Goal: Obtain resource: Obtain resource

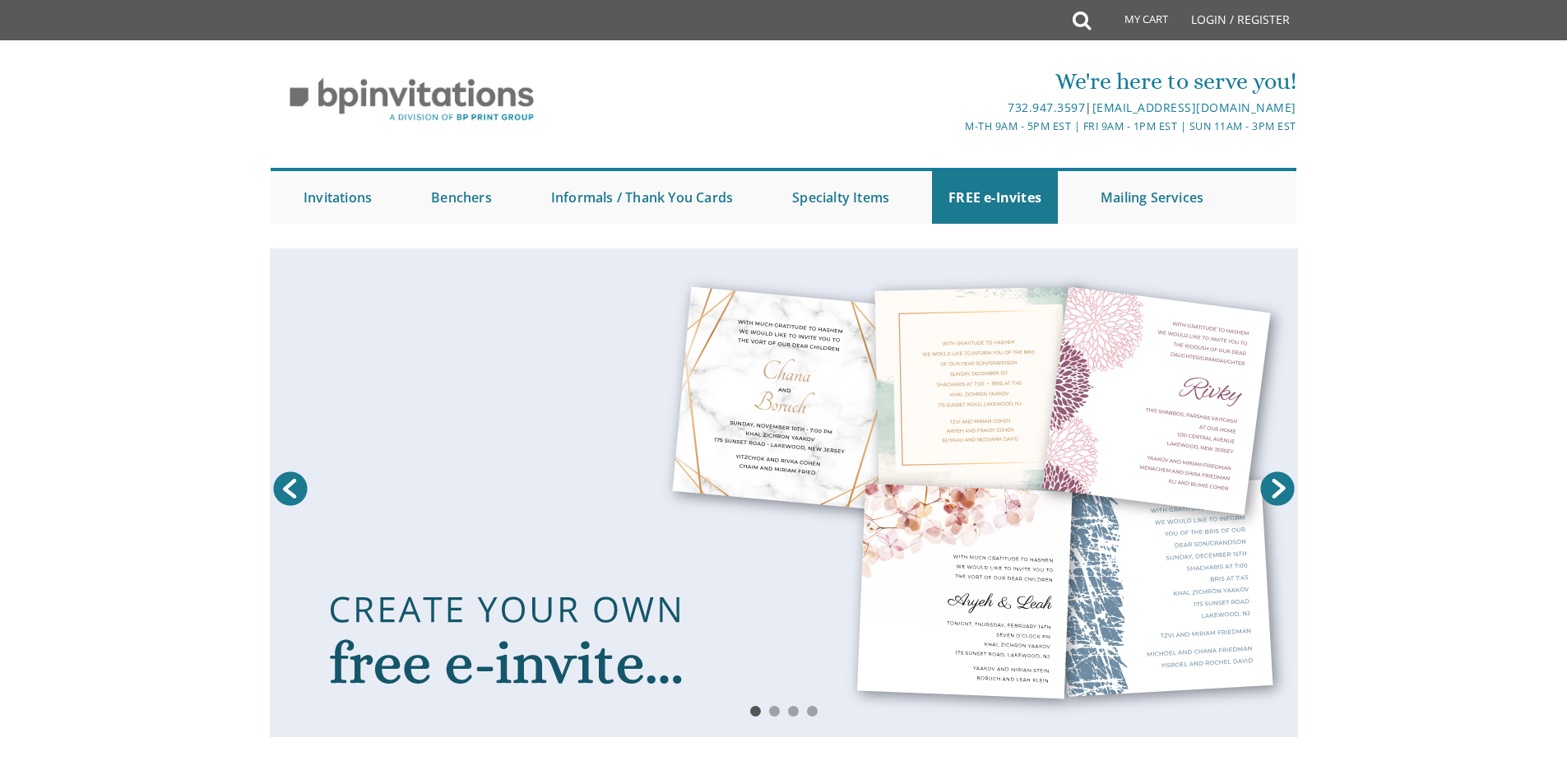
click at [961, 496] on link at bounding box center [784, 492] width 1028 height 489
click at [1271, 495] on link "Next" at bounding box center [1278, 489] width 41 height 41
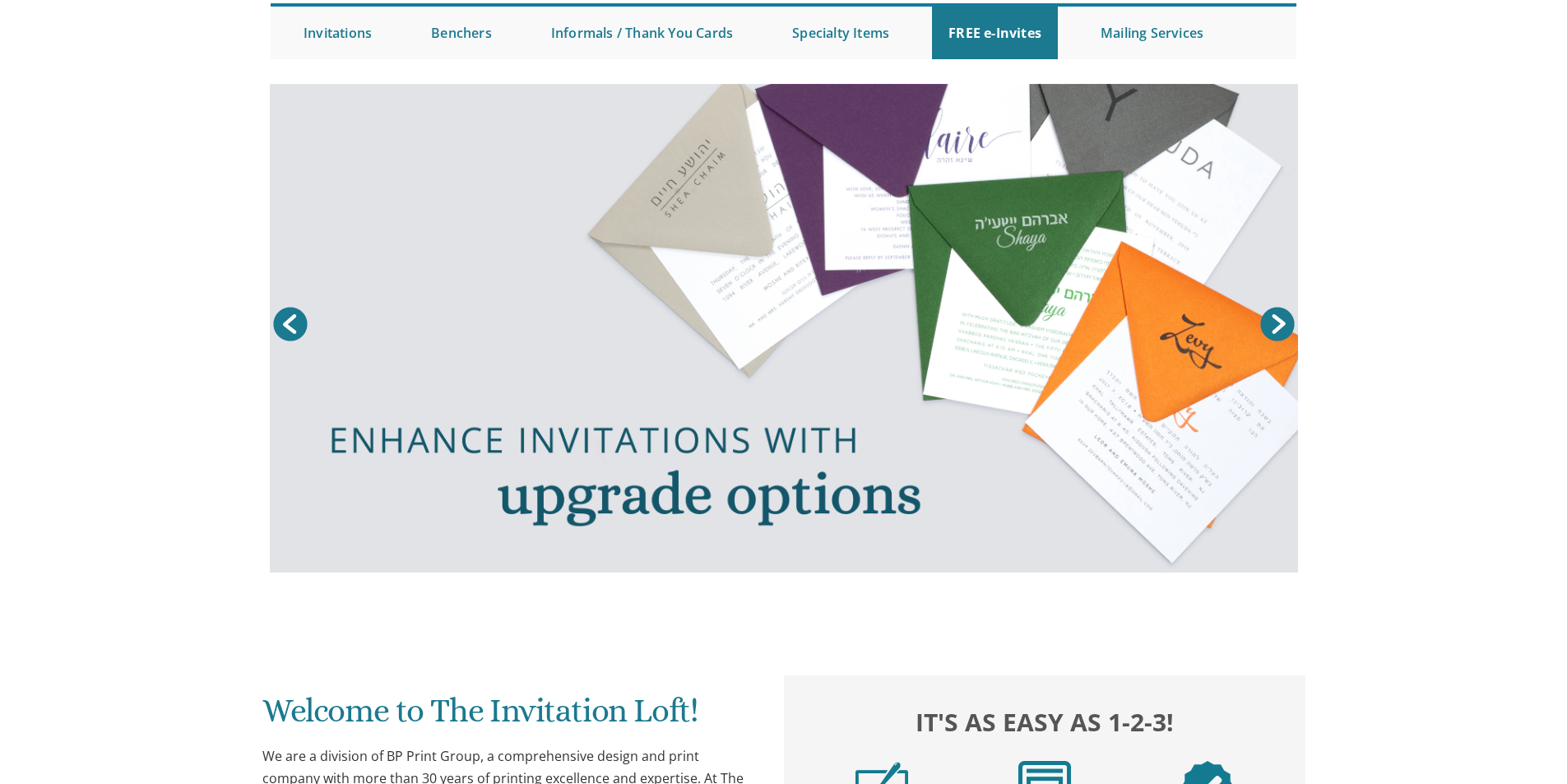
scroll to position [166, 0]
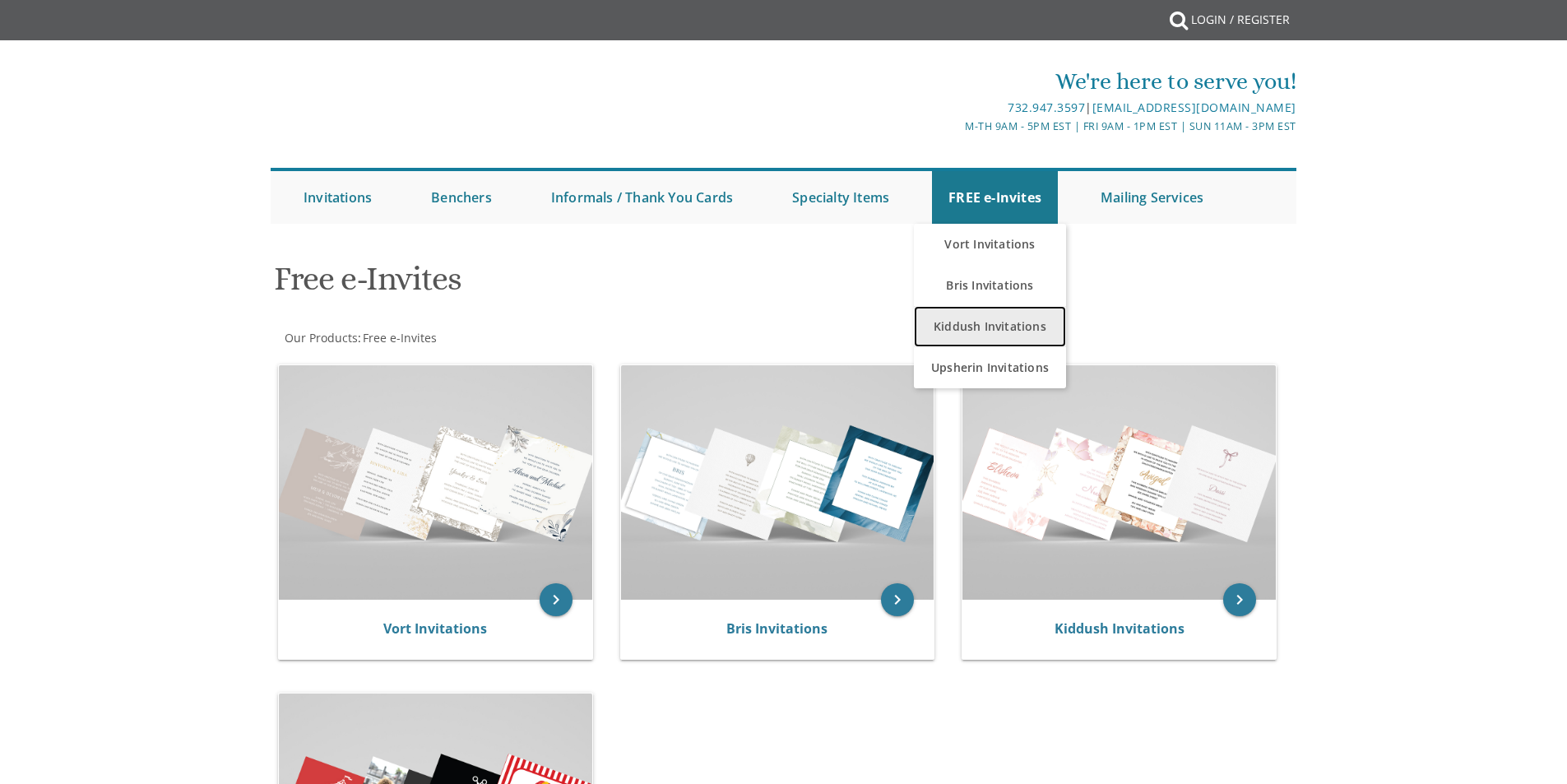
click at [966, 320] on link "Kiddush Invitations" at bounding box center [990, 327] width 152 height 41
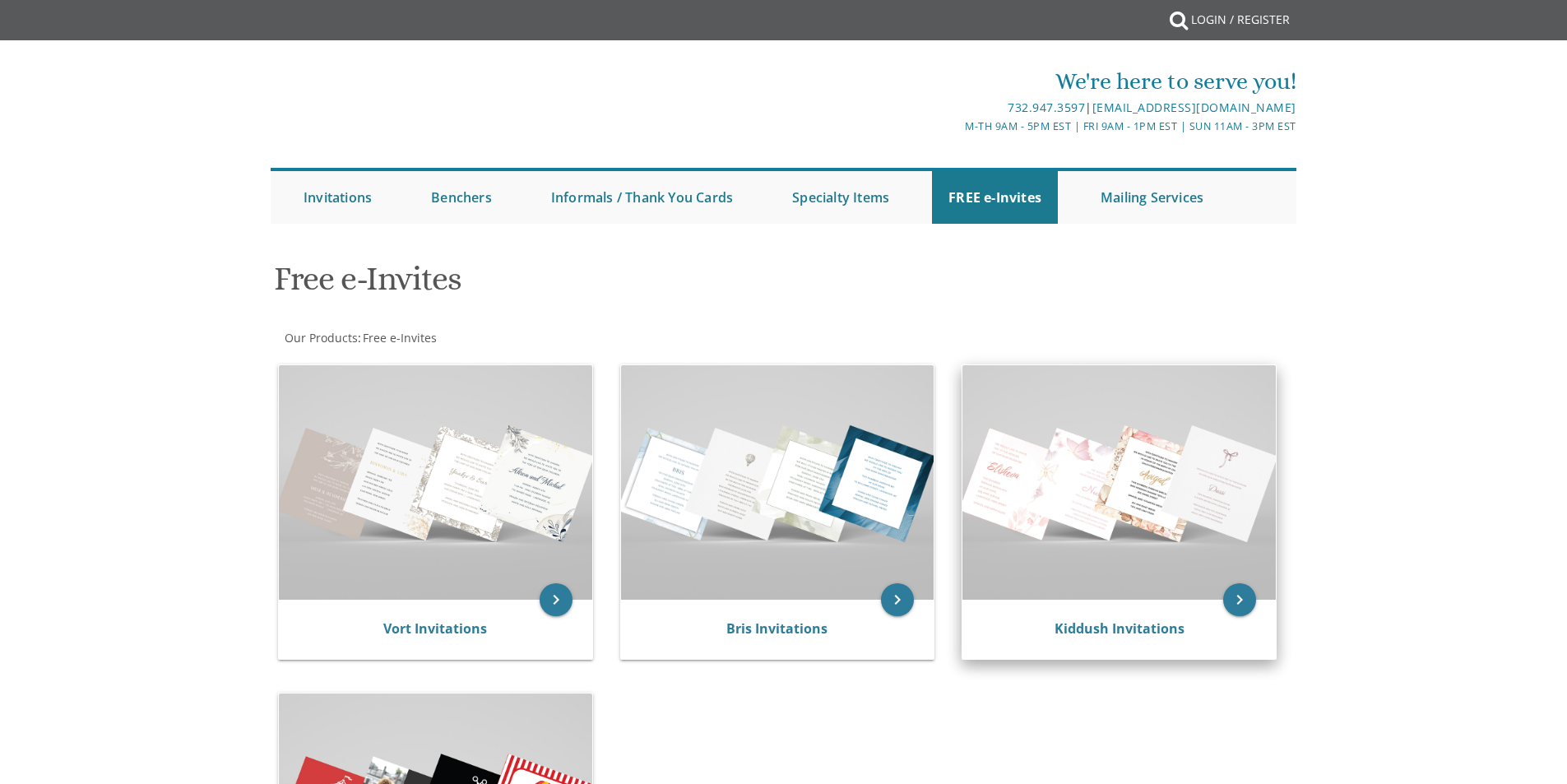
click at [1056, 471] on img at bounding box center [1119, 481] width 313 height 234
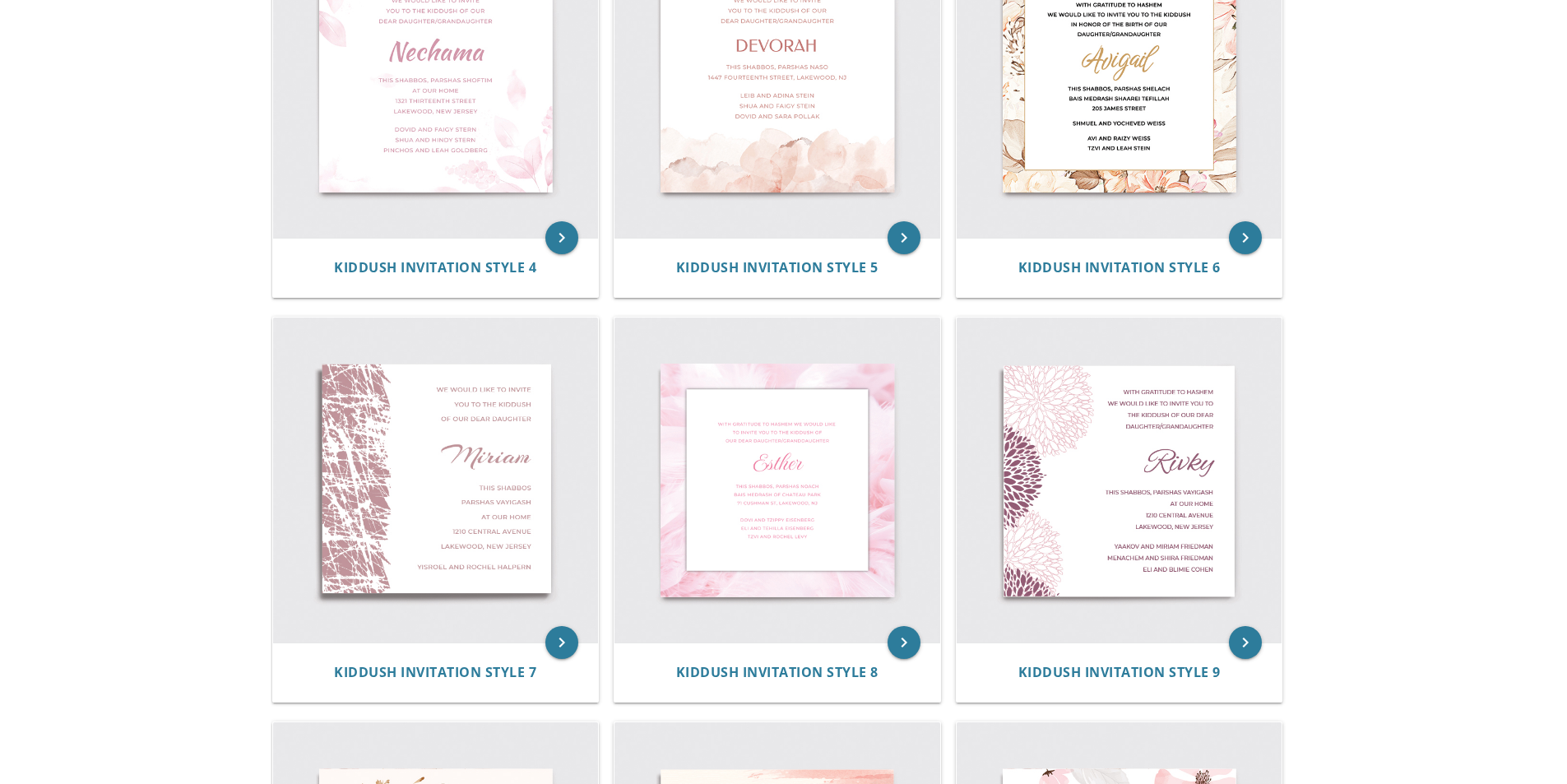
scroll to position [611, 0]
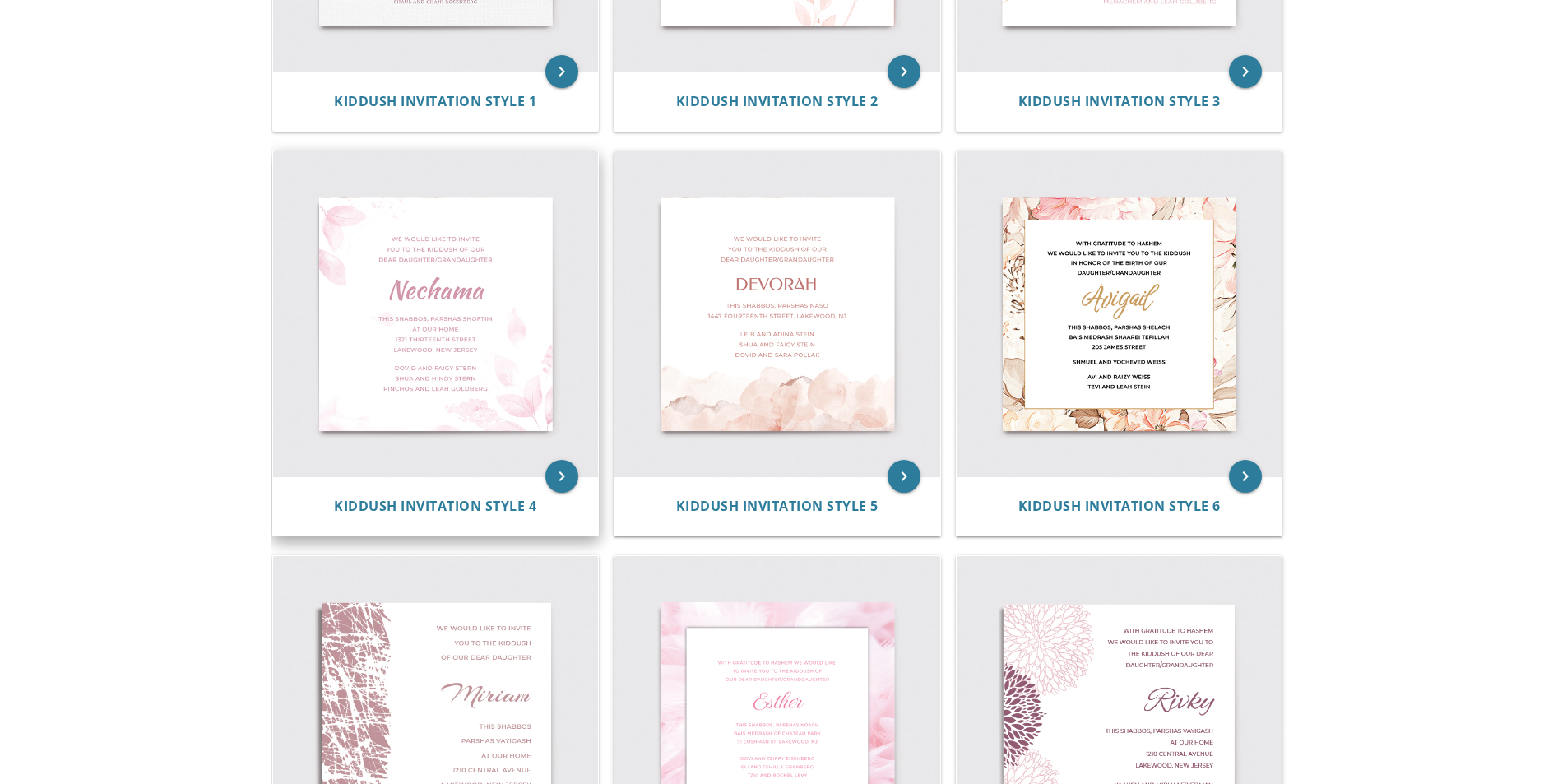
click at [517, 278] on img at bounding box center [436, 314] width 326 height 326
click at [439, 303] on img at bounding box center [436, 314] width 326 height 326
click at [413, 333] on img at bounding box center [436, 314] width 326 height 326
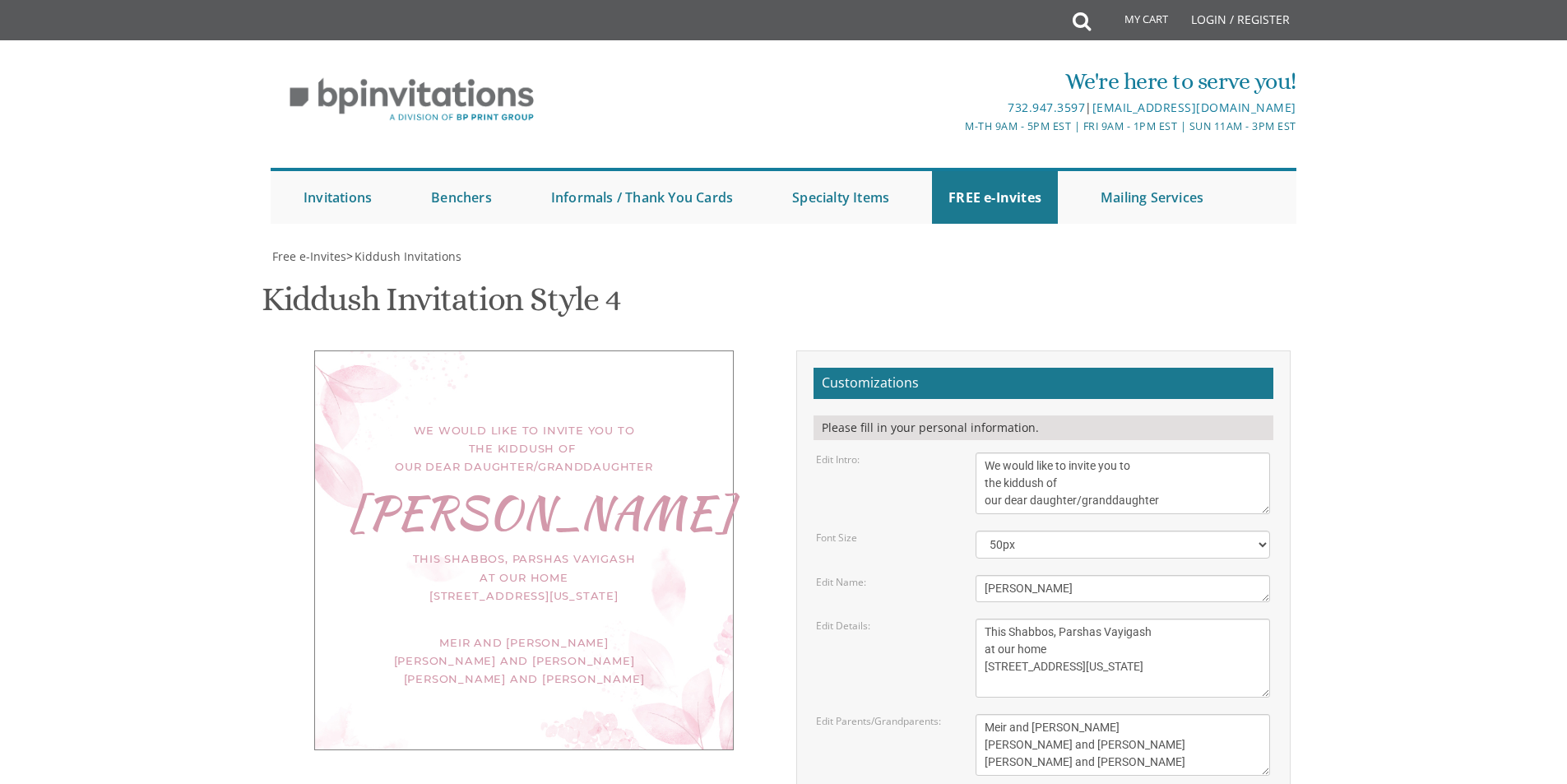
scroll to position [82, 0]
drag, startPoint x: 1181, startPoint y: 424, endPoint x: 1079, endPoint y: 417, distance: 102.2
click at [1079, 452] on textarea "We would like to invite you to the kiddush of our dear daughter/granddaughter" at bounding box center [1123, 482] width 295 height 61
type textarea "We would like to invite you to the kiddush of our dear daughter"
click at [1035, 575] on textarea "[PERSON_NAME]" at bounding box center [1123, 588] width 295 height 27
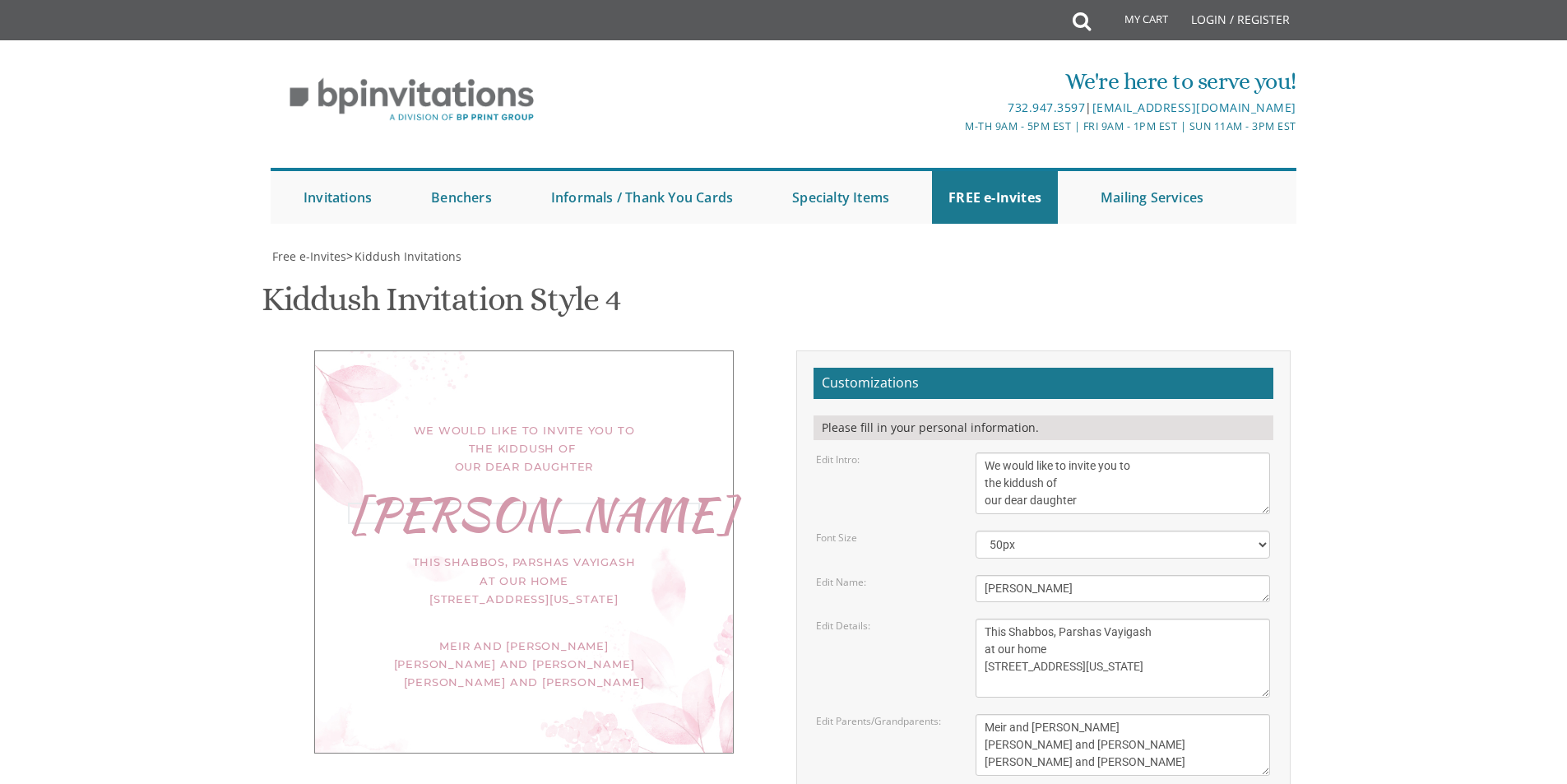
drag, startPoint x: 1035, startPoint y: 511, endPoint x: 973, endPoint y: 507, distance: 62.1
click at [973, 575] on div "[PERSON_NAME]" at bounding box center [1123, 588] width 320 height 27
type textarea "[PERSON_NAME]"
click at [1107, 618] on textarea "This Shabbos, Parshas Vayigash at our home [STREET_ADDRESS][US_STATE]" at bounding box center [1123, 658] width 295 height 79
click at [1108, 618] on textarea "This Shabbos, Parshas Vayigash at our home [STREET_ADDRESS][US_STATE]" at bounding box center [1123, 658] width 295 height 79
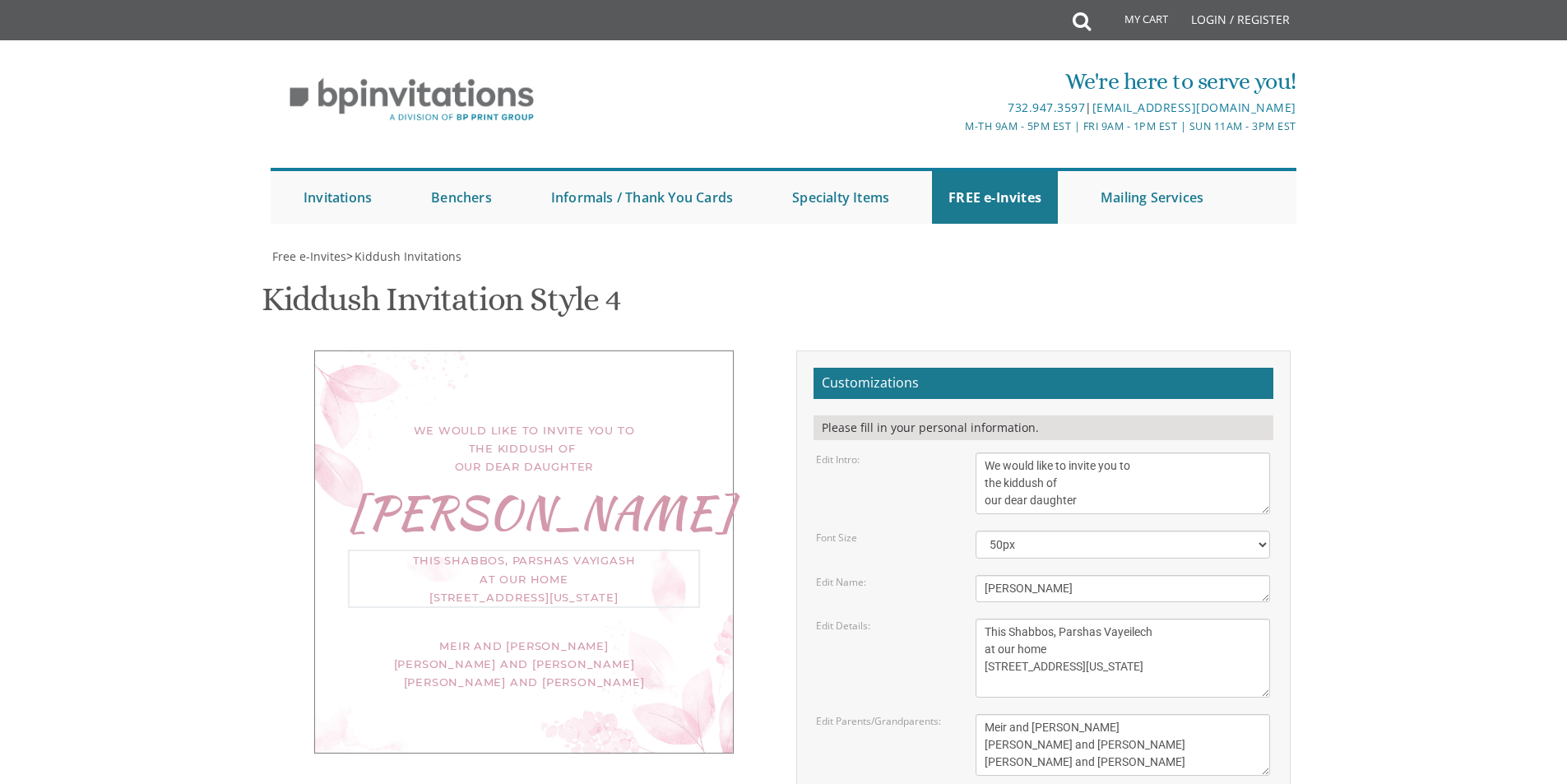
drag, startPoint x: 985, startPoint y: 568, endPoint x: 1084, endPoint y: 578, distance: 99.5
click at [1084, 618] on textarea "This Shabbos, Parshas Vayigash at our home [STREET_ADDRESS][US_STATE]" at bounding box center [1123, 658] width 295 height 79
click at [995, 618] on textarea "This Shabbos, Parshas Vayigash at our home [STREET_ADDRESS][US_STATE]" at bounding box center [1123, 658] width 295 height 79
click at [1000, 618] on textarea "This Shabbos, Parshas Vayigash at our home [STREET_ADDRESS][US_STATE]" at bounding box center [1123, 658] width 295 height 79
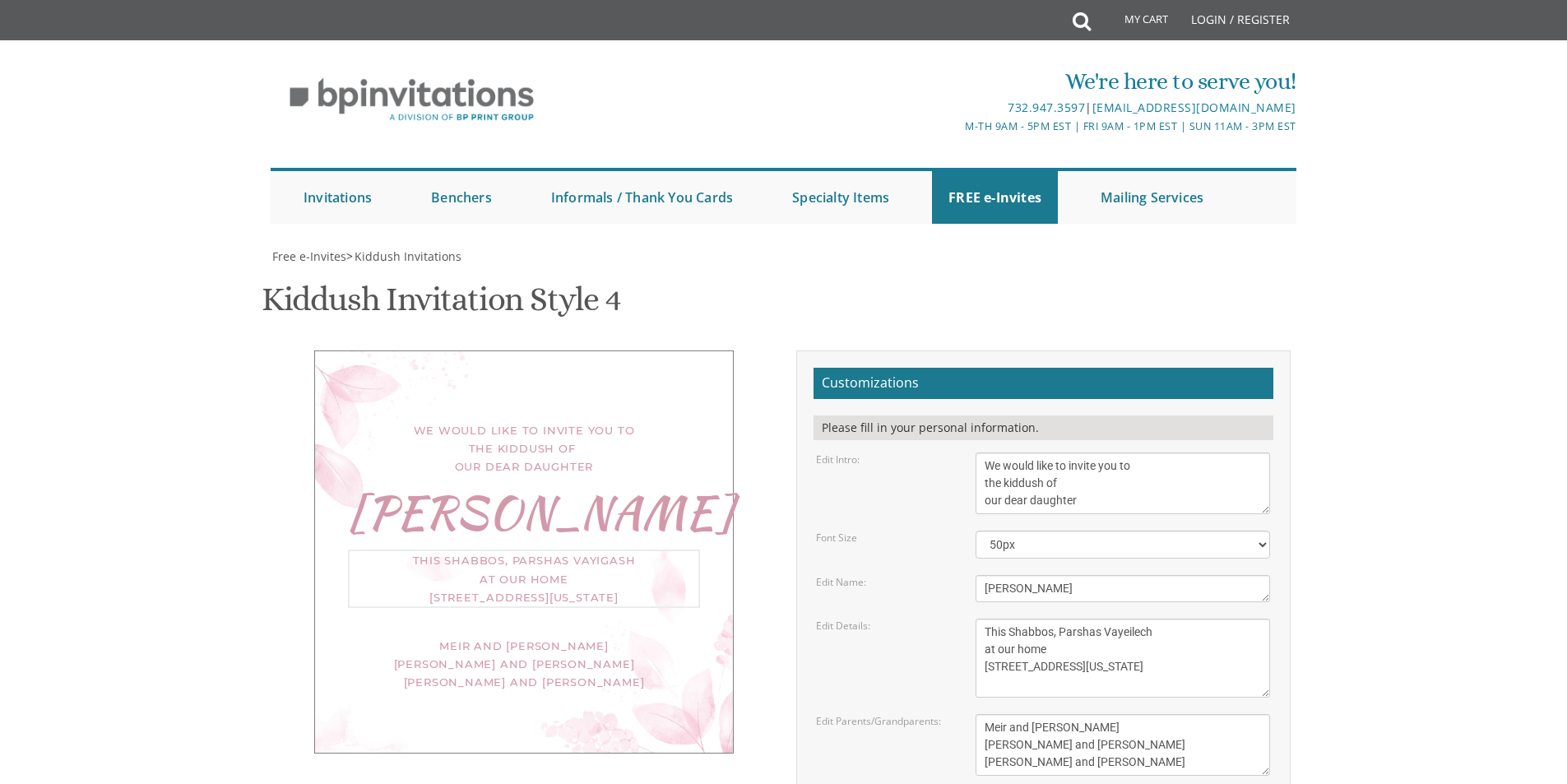
click at [1000, 618] on textarea "This Shabbos, Parshas Vayigash at our home [STREET_ADDRESS][US_STATE]" at bounding box center [1123, 658] width 295 height 79
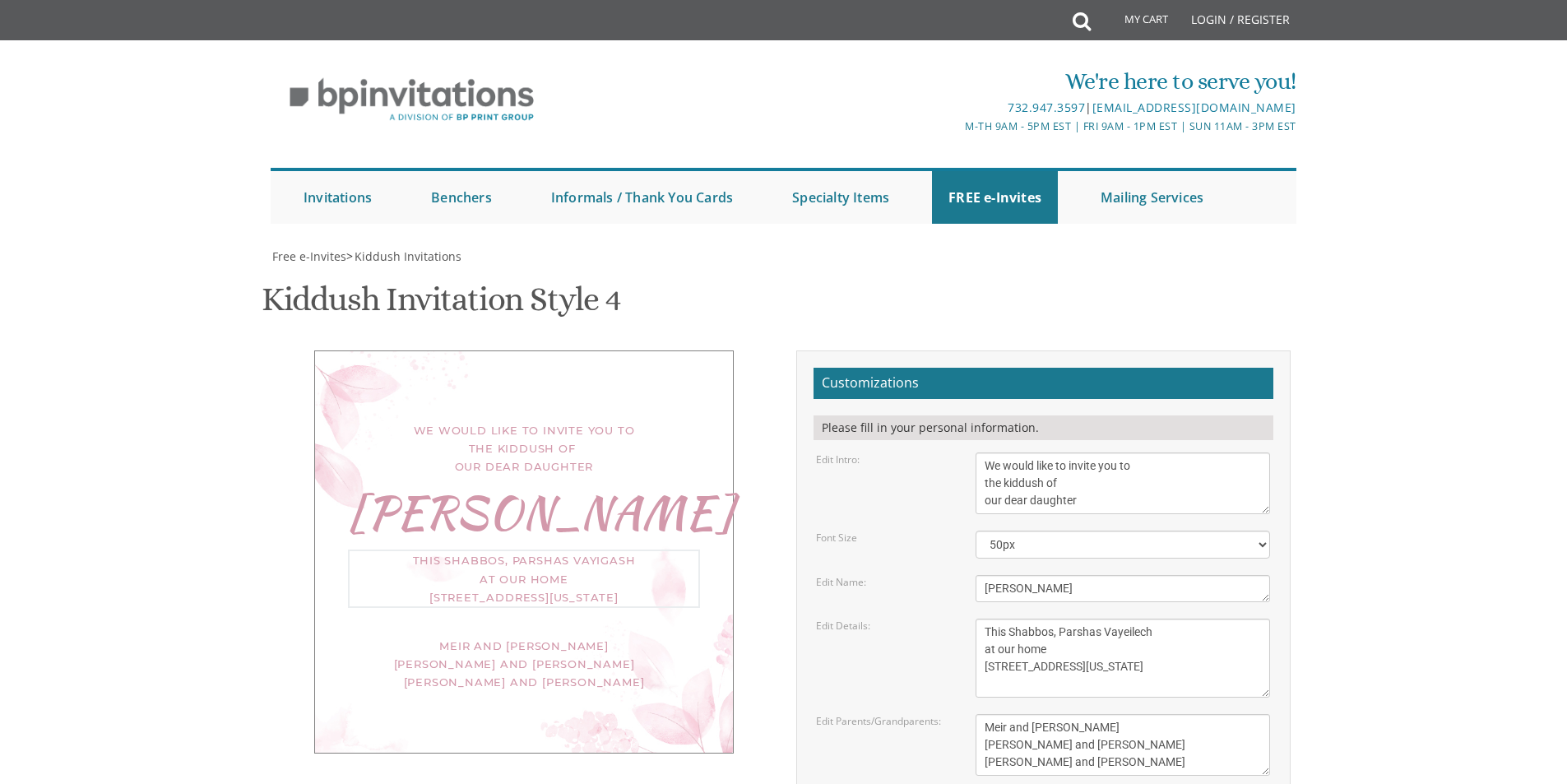
click at [1047, 618] on textarea "This Shabbos, Parshas Vayigash at our home [STREET_ADDRESS][US_STATE]" at bounding box center [1123, 658] width 295 height 79
drag, startPoint x: 1047, startPoint y: 566, endPoint x: 1001, endPoint y: 565, distance: 46.0
click at [1001, 618] on textarea "This Shabbos, Parshas Vayigash at our home [STREET_ADDRESS][US_STATE]" at bounding box center [1123, 658] width 295 height 79
drag, startPoint x: 1222, startPoint y: 561, endPoint x: 1223, endPoint y: 601, distance: 40.0
click at [1223, 618] on textarea "This Shabbos, Parshas Vayigash at our home [STREET_ADDRESS][US_STATE]" at bounding box center [1123, 658] width 295 height 79
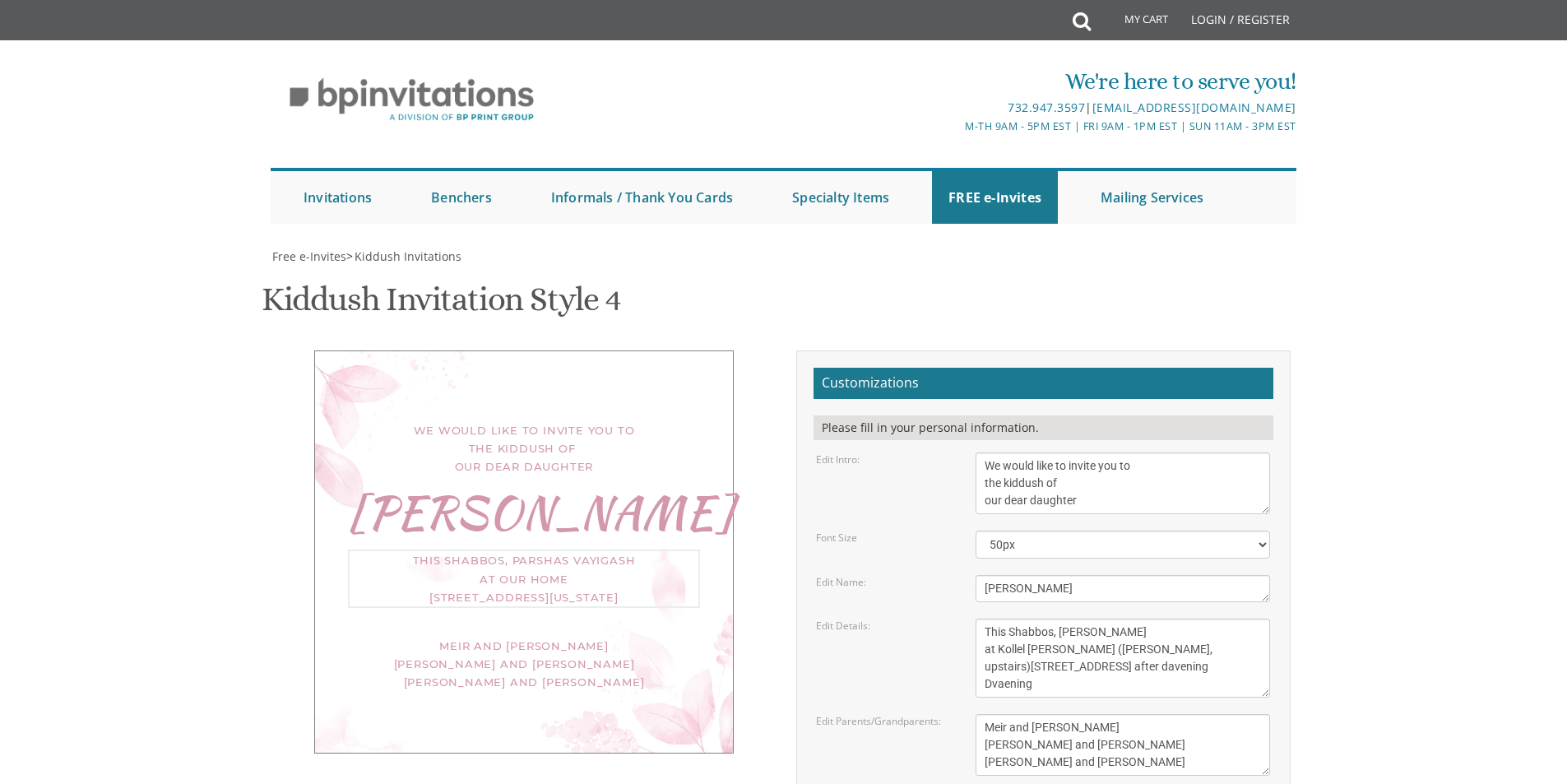
drag, startPoint x: 1009, startPoint y: 602, endPoint x: 1052, endPoint y: 244, distance: 360.6
click at [1052, 269] on div "Kiddush Invitation Style 4 SKU: kiddush4" at bounding box center [784, 301] width 1045 height 65
type textarea "This Shabbos, Parshas Vayeilech at Kollel Birchas Shmuel (Rabbi Davis, upstairs…"
drag, startPoint x: 1034, startPoint y: 646, endPoint x: 1151, endPoint y: 683, distance: 122.7
click at [1151, 714] on textarea "Meir and Rena Pollack Mendy and Devorah Pollack Pinchos and Leah Goldberg" at bounding box center [1123, 744] width 295 height 61
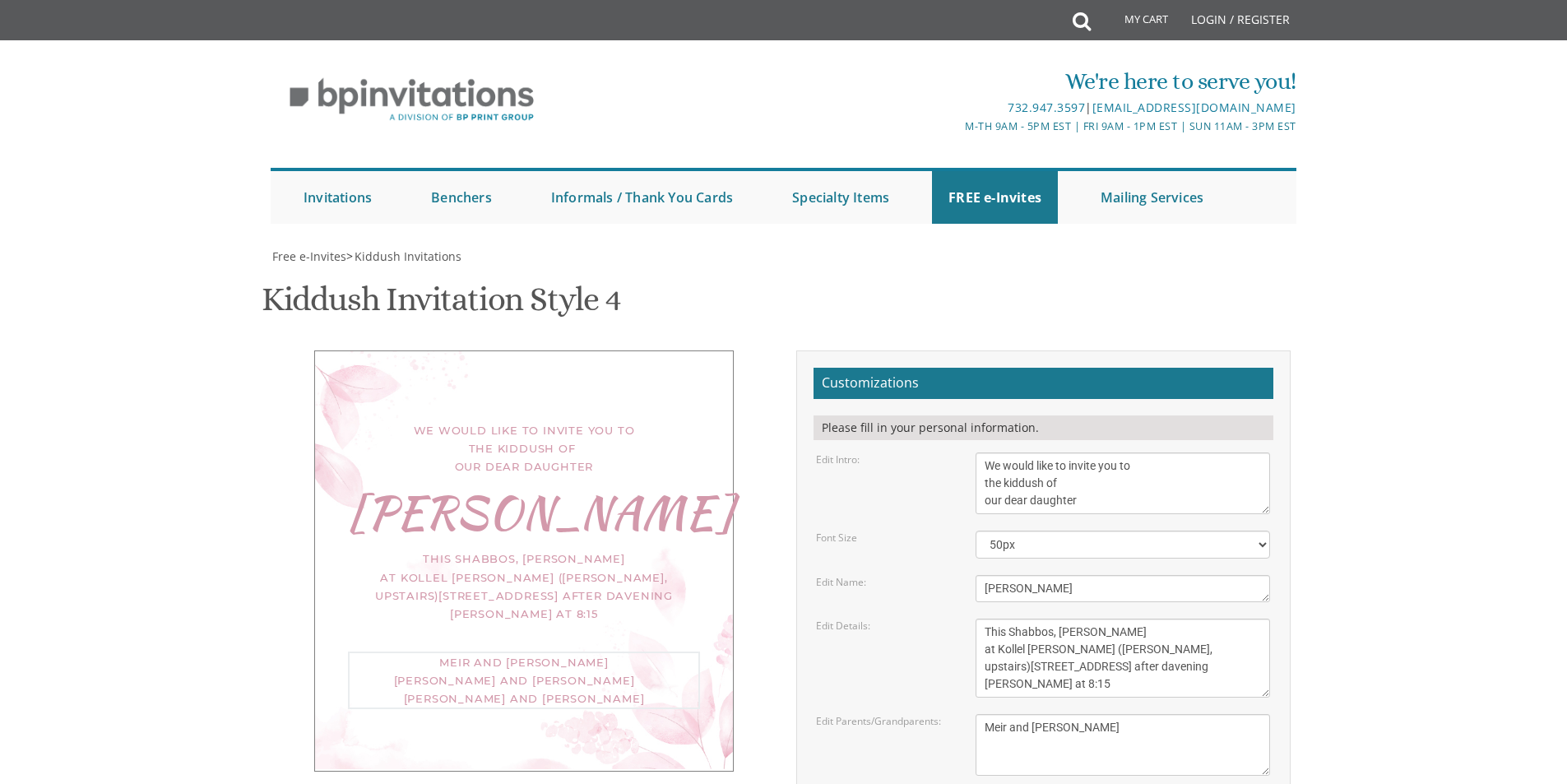
type textarea "Meir and Rivka Gras"
click at [1145, 618] on textarea "This Shabbos, Parshas Vayigash at our home 120 Central Avenue Lakewood, New Jer…" at bounding box center [1123, 658] width 295 height 79
click at [990, 618] on textarea "This Shabbos, Parshas Vayigash at our home 120 Central Avenue Lakewood, New Jer…" at bounding box center [1123, 658] width 295 height 79
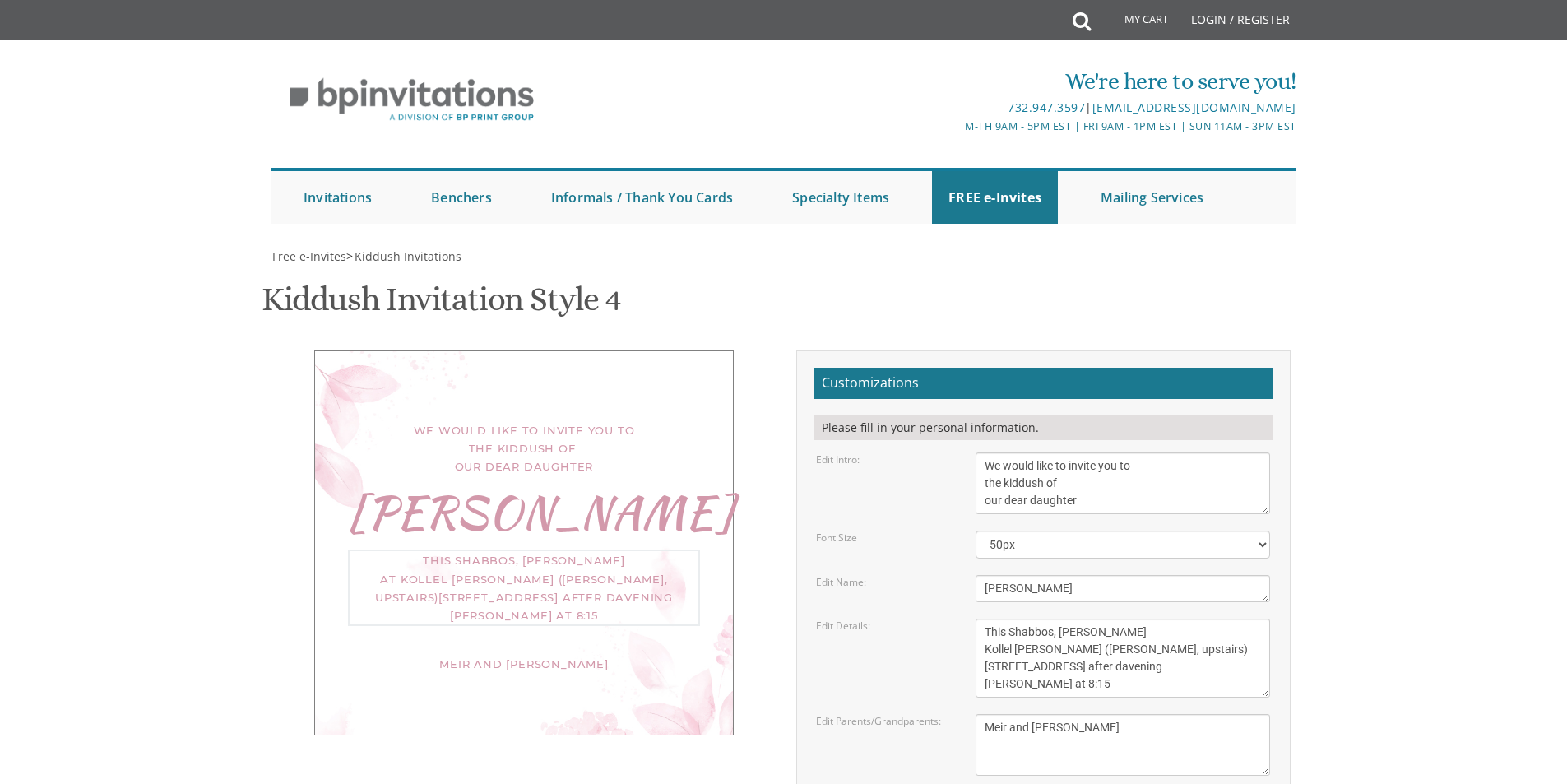
click at [1209, 618] on textarea "This Shabbos, Parshas Vayigash at our home 120 Central Avenue Lakewood, New Jer…" at bounding box center [1123, 658] width 295 height 79
click at [1099, 618] on textarea "This Shabbos, Parshas Vayigash at our home 120 Central Avenue Lakewood, New Jer…" at bounding box center [1123, 658] width 295 height 79
click at [1096, 618] on textarea "This Shabbos, Parshas Vayigash at our home 120 Central Avenue Lakewood, New Jer…" at bounding box center [1123, 658] width 295 height 79
click at [1099, 618] on textarea "This Shabbos, Parshas Vayigash at our home 120 Central Avenue Lakewood, New Jer…" at bounding box center [1123, 658] width 295 height 79
click at [1105, 618] on textarea "This Shabbos, Parshas Vayigash at our home 120 Central Avenue Lakewood, New Jer…" at bounding box center [1123, 658] width 295 height 79
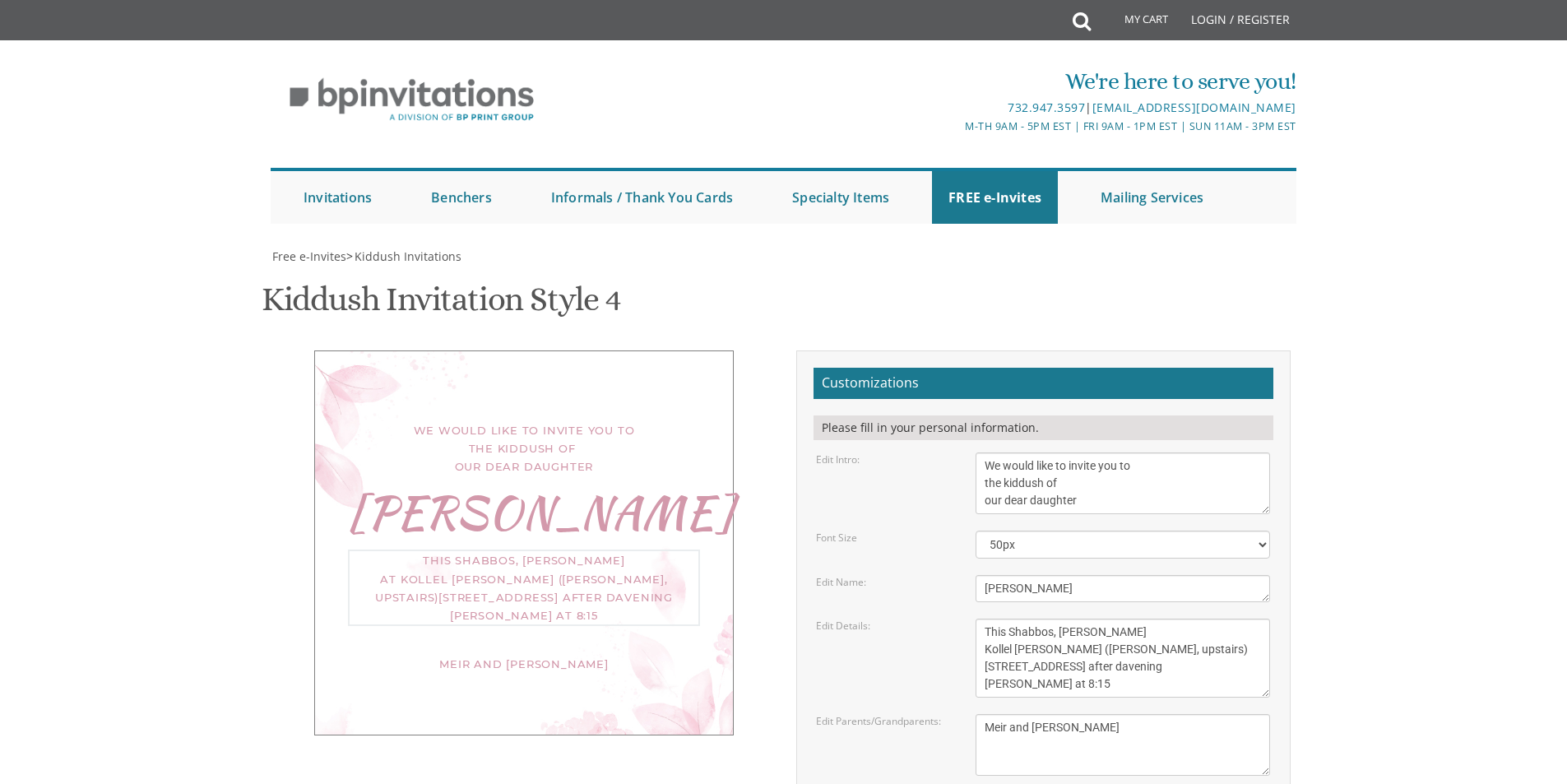
drag, startPoint x: 1078, startPoint y: 517, endPoint x: 970, endPoint y: 453, distance: 125.5
click at [970, 618] on div "This Shabbos, Parshas Vayigash at our home 120 Central Avenue Lakewood, New Jer…" at bounding box center [1123, 658] width 320 height 79
drag, startPoint x: 1013, startPoint y: 474, endPoint x: 1010, endPoint y: 489, distance: 15.3
click at [1010, 618] on textarea "This Shabbos, Parshas Vayigash at our home 120 Central Avenue Lakewood, New Jer…" at bounding box center [1123, 658] width 295 height 79
type textarea "This Shabbos, Parshas Vayeilech Kollel Birchas Shmuel (Rabbi Davis, upstairs) 1…"
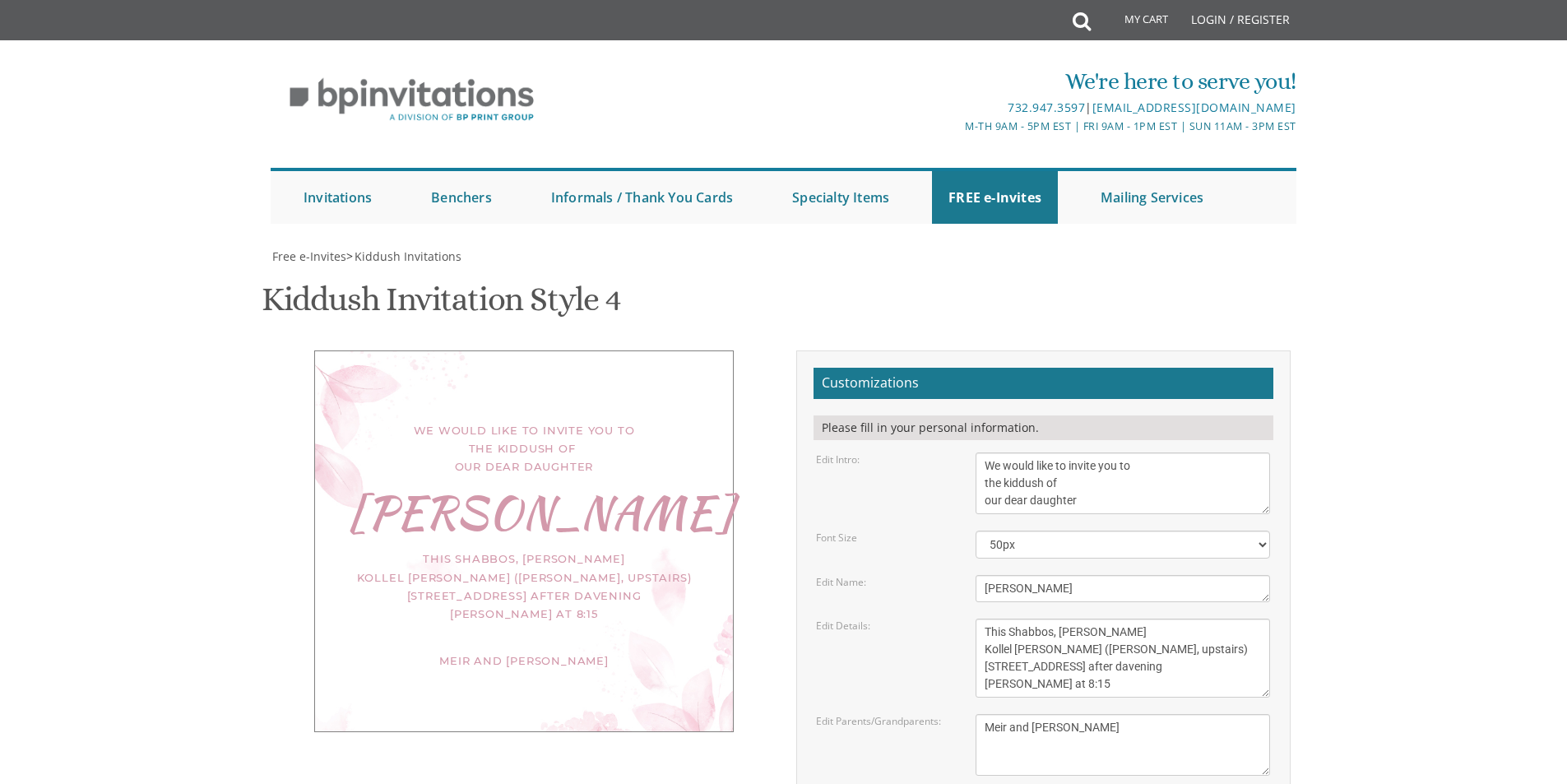
click at [947, 618] on div "Edit Details: This Shabbos, Parshas Vayigash at our home 120 Central Avenue Lak…" at bounding box center [1043, 658] width 479 height 79
type input "meirgras@gmail.com"
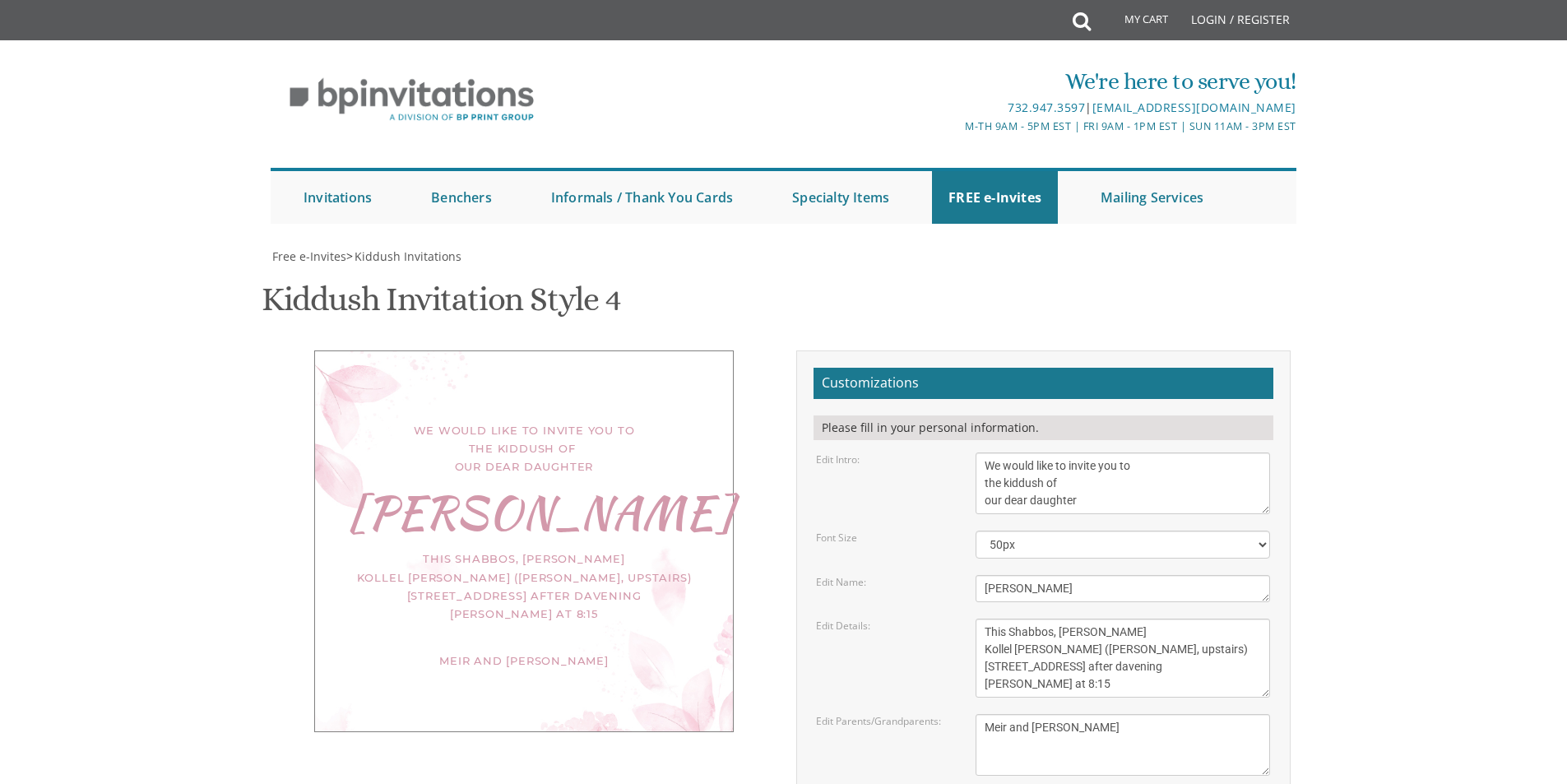
click at [389, 549] on div "This Shabbos, Parshas Vayeilech Kollel Birchas Shmuel (Rabbi Davis, upstairs) 1…" at bounding box center [524, 585] width 352 height 72
click at [344, 451] on div "We would like to invite you to the kiddush of our dear daughter Sarah Zelda Thi…" at bounding box center [524, 541] width 419 height 382
drag, startPoint x: 323, startPoint y: 468, endPoint x: 342, endPoint y: 474, distance: 19.9
click at [334, 473] on div "We would like to invite you to the kiddush of our dear daughter Sarah Zelda Thi…" at bounding box center [524, 541] width 419 height 382
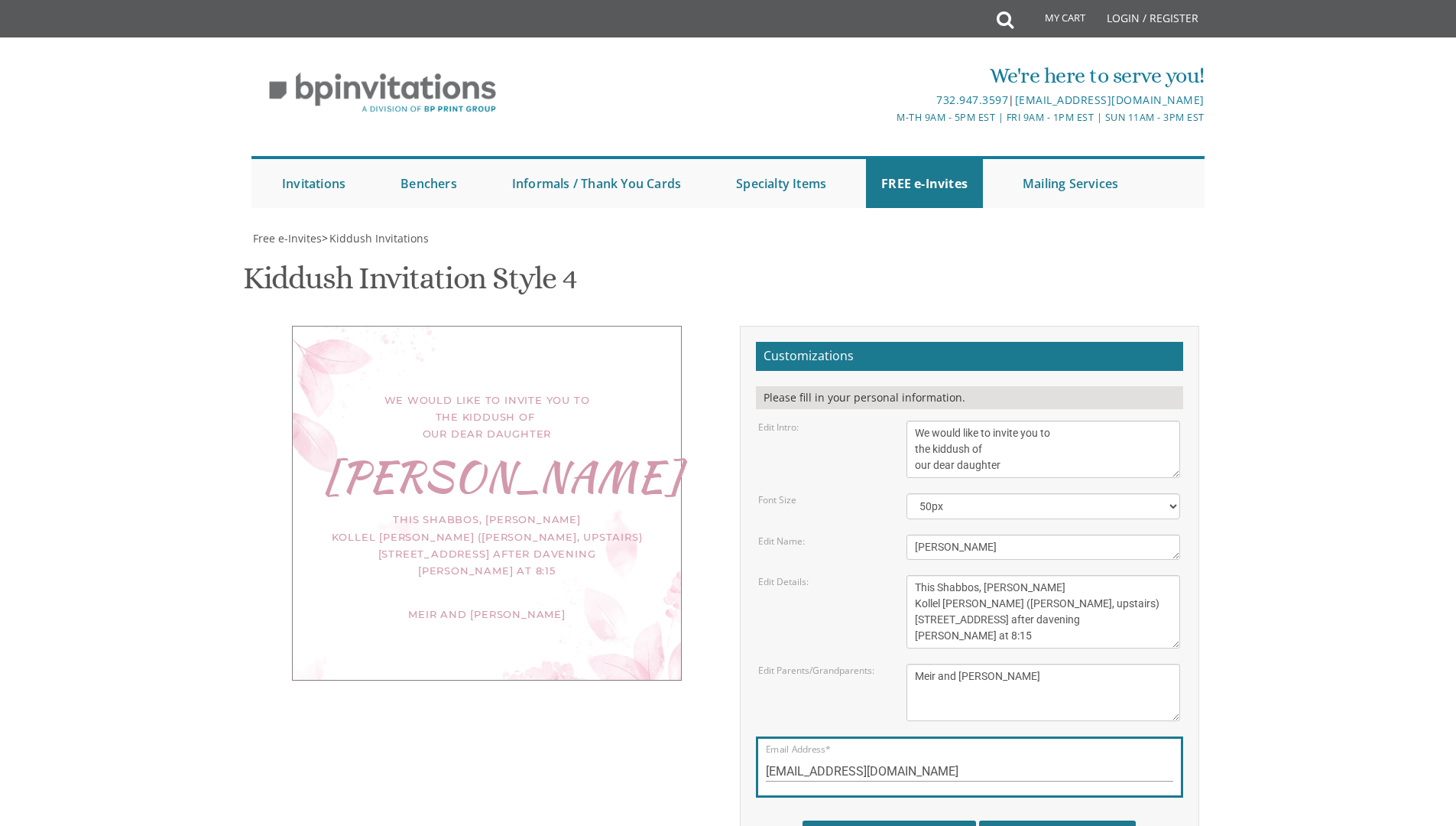
click at [441, 537] on div "We would like to invite you to the kiddush of our dear daughter Sarah Zelda Thi…" at bounding box center [487, 513] width 482 height 374
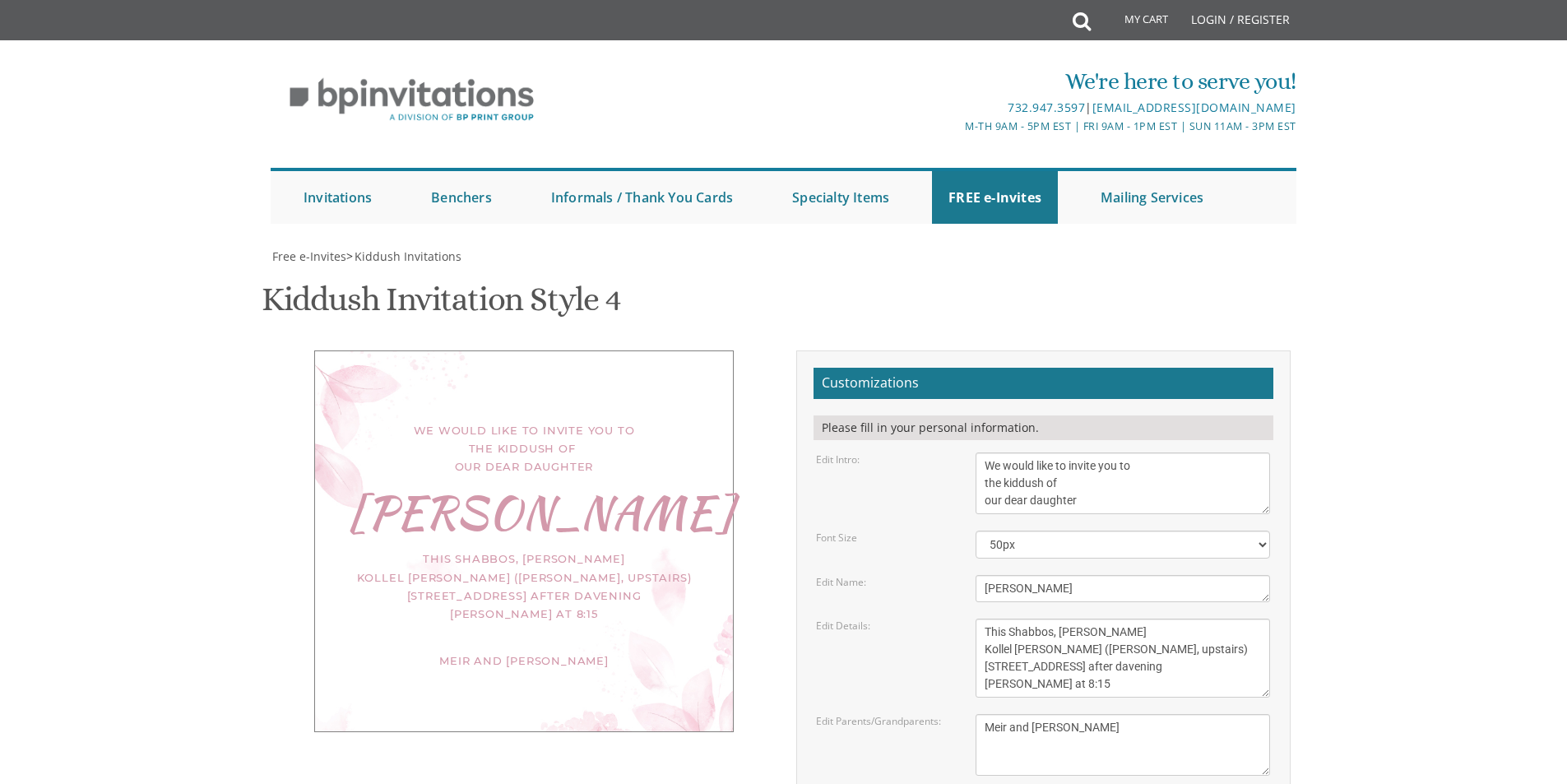
drag, startPoint x: 613, startPoint y: 695, endPoint x: 616, endPoint y: 669, distance: 26.2
click at [616, 669] on div "We would like to invite you to the kiddush of our dear daughter Sarah Zelda Thi…" at bounding box center [784, 651] width 1038 height 600
drag, startPoint x: 616, startPoint y: 669, endPoint x: 482, endPoint y: 487, distance: 226.0
click at [482, 487] on div "We would like to invite you to the kiddush of our dear daughter Sarah Zelda Thi…" at bounding box center [784, 651] width 1038 height 600
drag, startPoint x: 373, startPoint y: 360, endPoint x: 402, endPoint y: 360, distance: 29.0
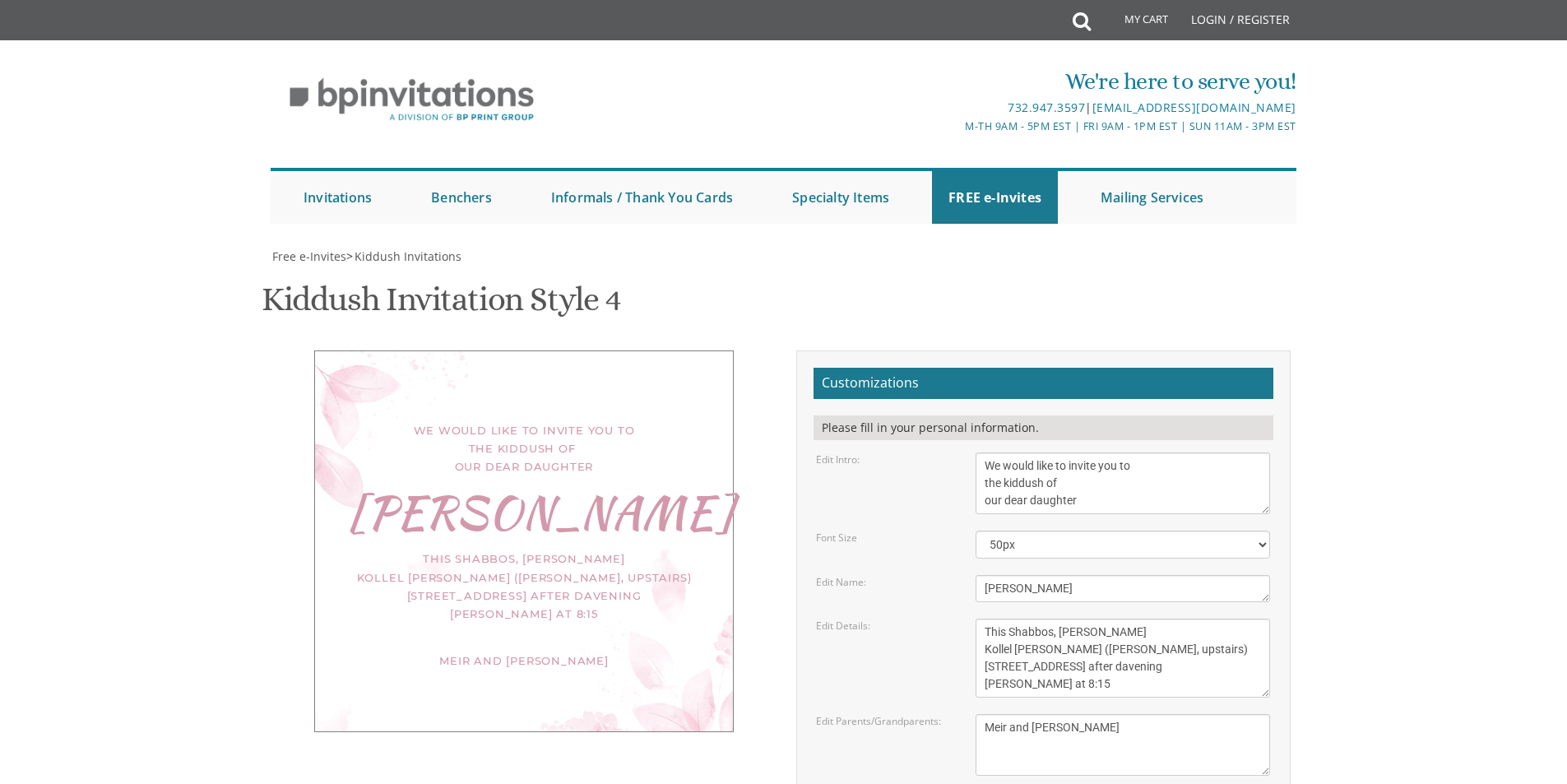
click at [395, 360] on div "We would like to invite you to the kiddush of our dear daughter Sarah Zelda Thi…" at bounding box center [524, 541] width 419 height 382
drag, startPoint x: 402, startPoint y: 360, endPoint x: 421, endPoint y: 366, distance: 19.9
click at [419, 365] on div "We would like to invite you to the kiddush of our dear daughter Sarah Zelda Thi…" at bounding box center [524, 541] width 419 height 382
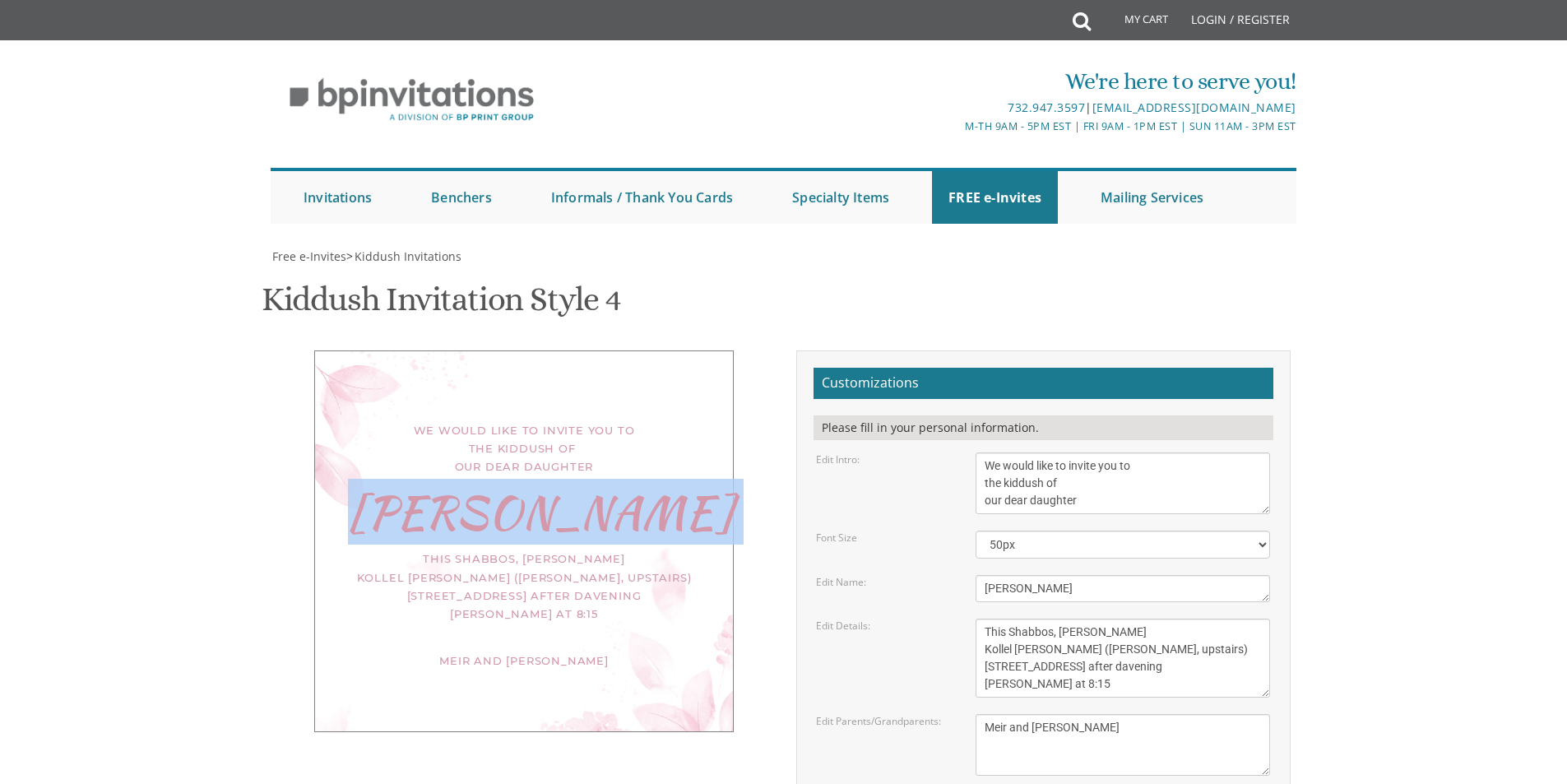
click at [436, 503] on div "Sarah Zelda" at bounding box center [524, 512] width 352 height 18
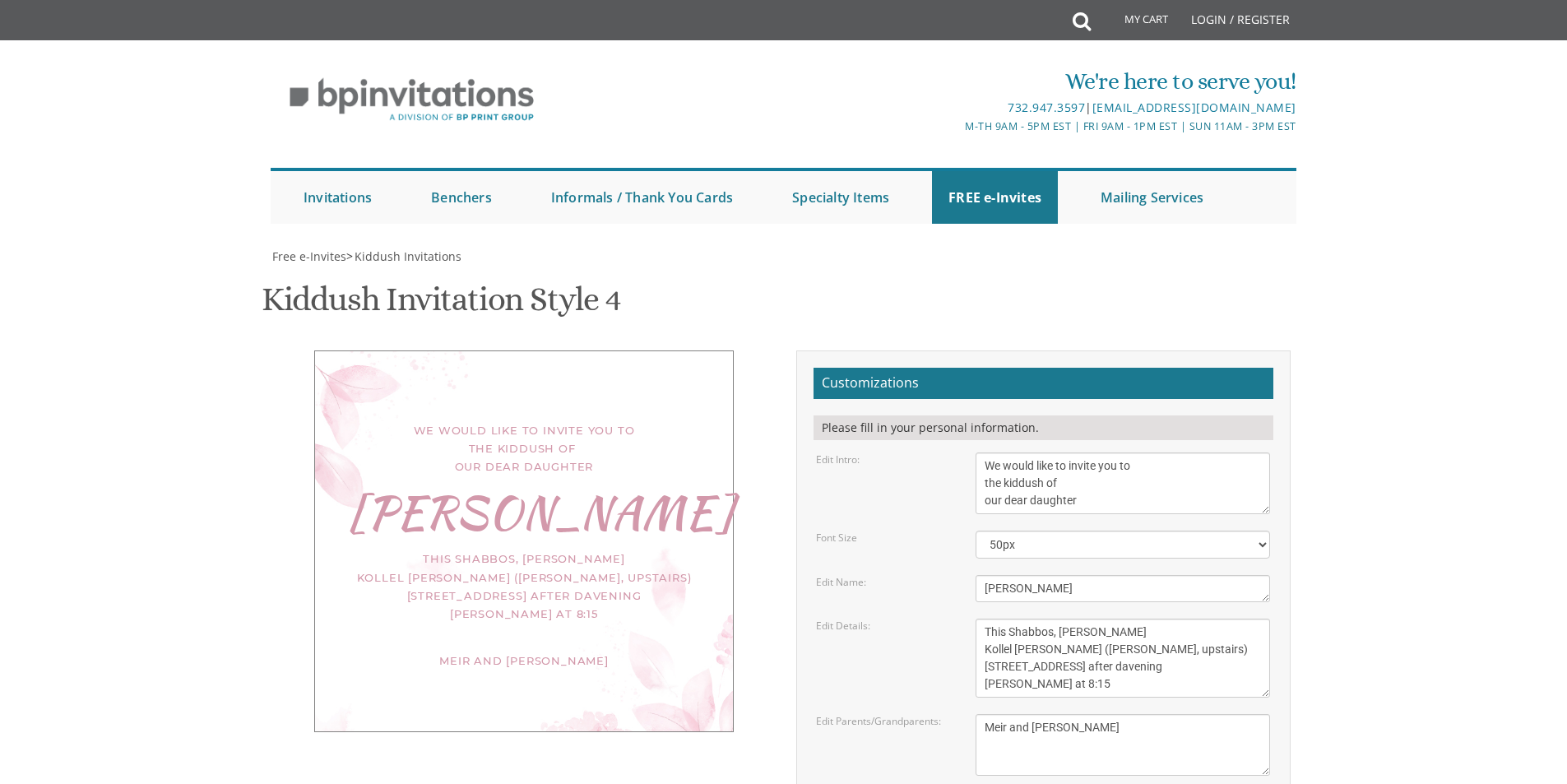
click at [435, 389] on div "We would like to invite you to the kiddush of our dear daughter Sarah Zelda Thi…" at bounding box center [524, 541] width 419 height 382
click at [435, 549] on div "This Shabbos, Parshas Vayeilech Kollel Birchas Shmuel (Rabbi Davis, upstairs) 1…" at bounding box center [524, 585] width 352 height 72
click at [434, 549] on div "This Shabbos, Parshas Vayeilech Kollel Birchas Shmuel (Rabbi Davis, upstairs) 1…" at bounding box center [524, 585] width 352 height 72
drag, startPoint x: 434, startPoint y: 399, endPoint x: 417, endPoint y: 368, distance: 35.4
click at [434, 549] on div "This Shabbos, Parshas Vayeilech Kollel Birchas Shmuel (Rabbi Davis, upstairs) 1…" at bounding box center [524, 585] width 352 height 72
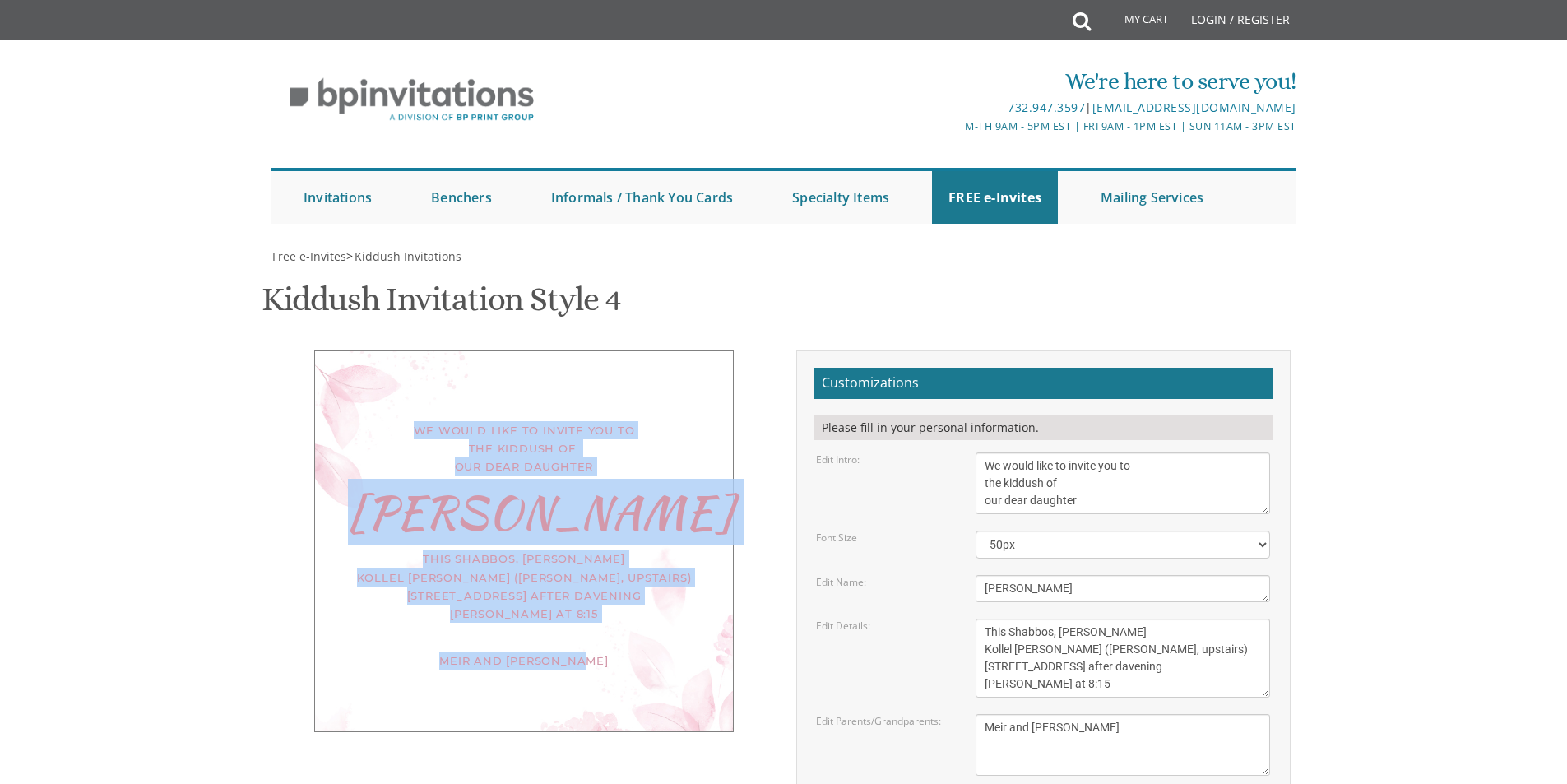
drag, startPoint x: 310, startPoint y: 198, endPoint x: 557, endPoint y: 499, distance: 389.4
click at [586, 504] on div "We would like to invite you to the kiddush of our dear daughter Sarah Zelda Thi…" at bounding box center [524, 541] width 494 height 382
click at [79, 513] on body "My Cart Total: View Cart Item(s) Submit My Cart Total: View Cart Item(s) Login …" at bounding box center [784, 693] width 1567 height 1386
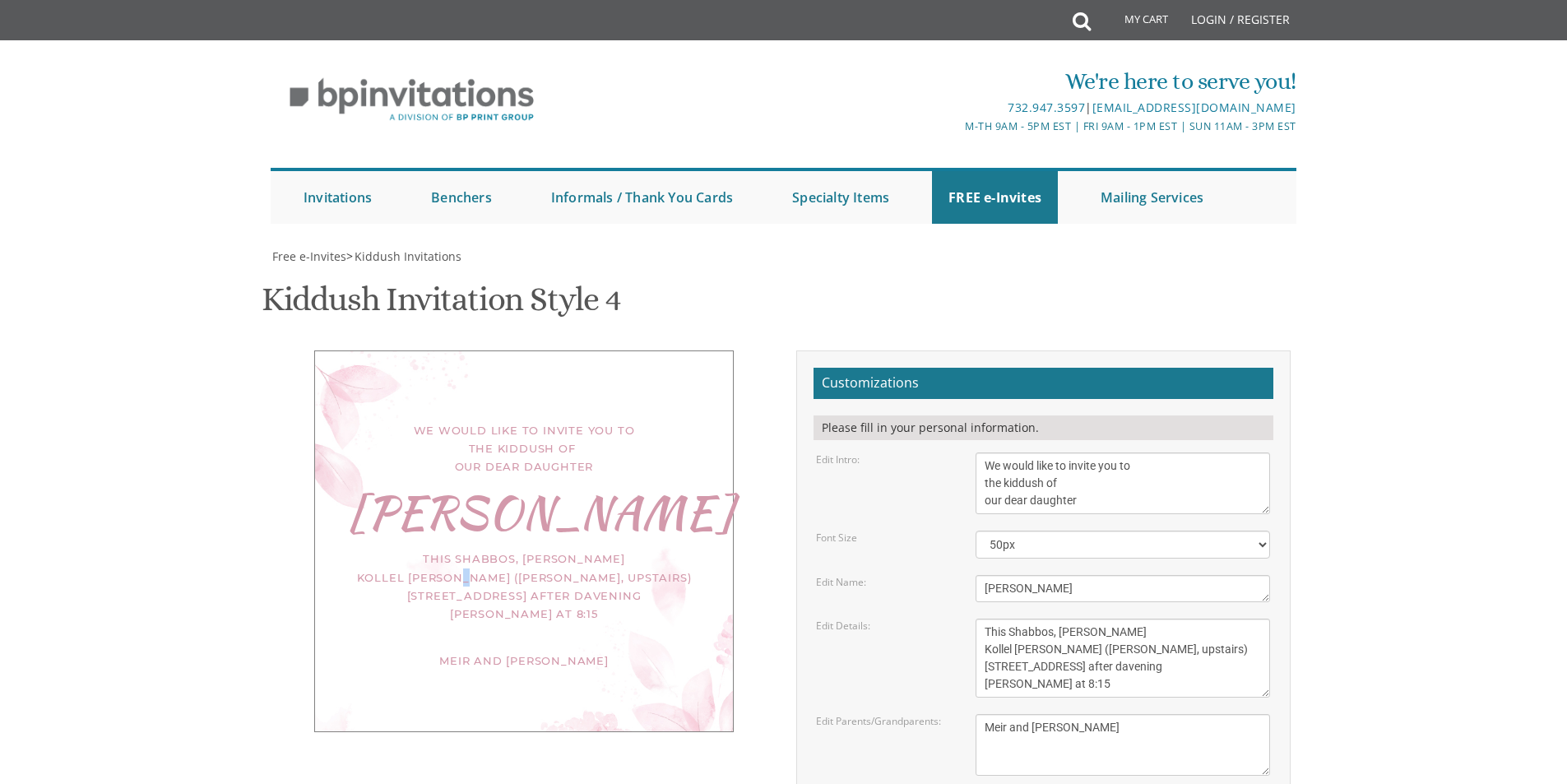
click at [442, 549] on div "This Shabbos, Parshas Vayeilech Kollel Birchas Shmuel (Rabbi Davis, upstairs) 1…" at bounding box center [524, 585] width 352 height 72
click at [1069, 575] on textarea "Nechama" at bounding box center [1123, 588] width 295 height 27
click at [1034, 530] on select "40px 50px 60px 70px" at bounding box center [1123, 544] width 295 height 28
click at [1032, 530] on select "40px 50px 60px 70px" at bounding box center [1123, 544] width 295 height 28
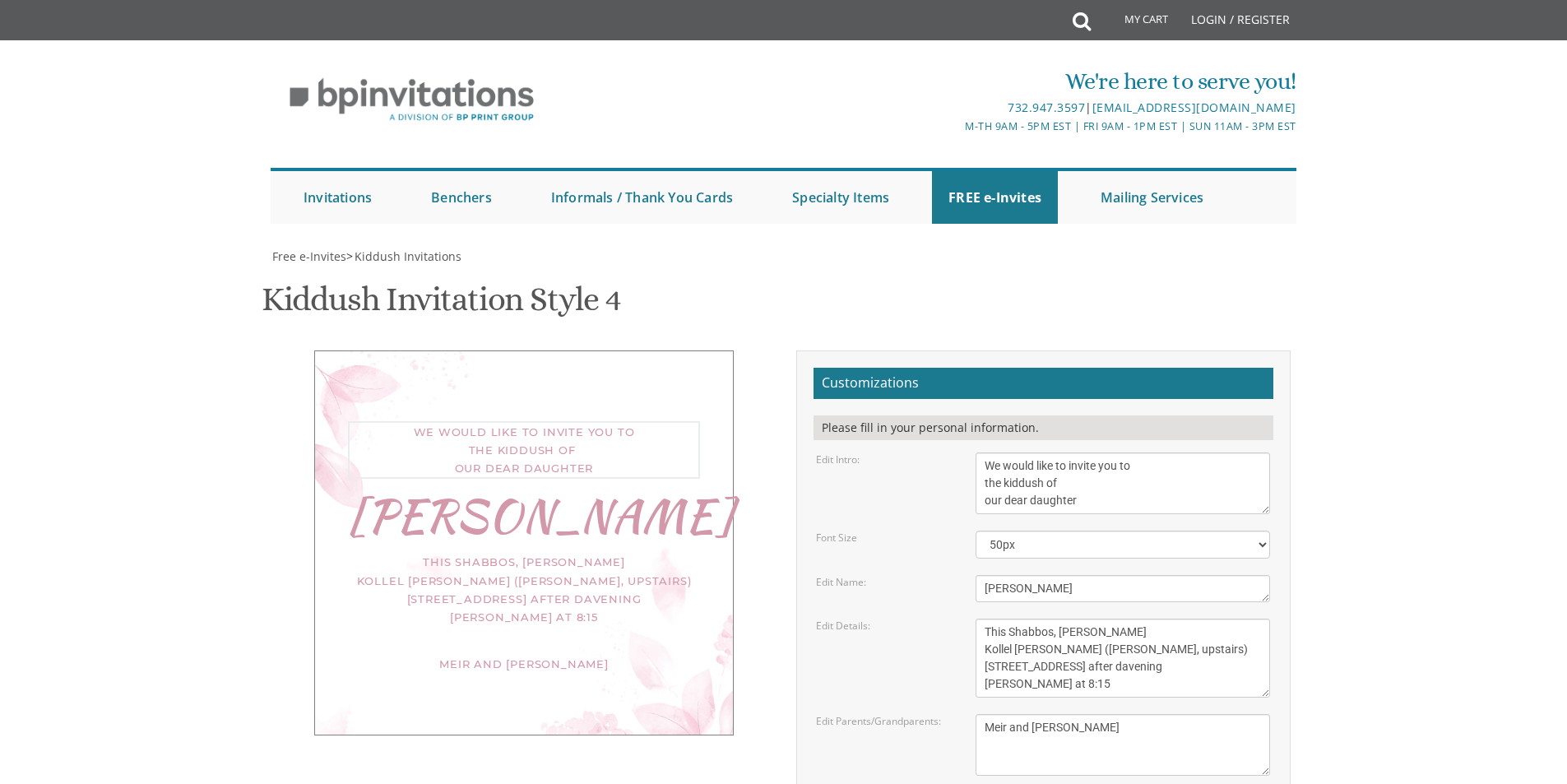
click at [1045, 452] on textarea "We would like to invite you to the kiddush of our dear daughter/granddaughter" at bounding box center [1123, 482] width 295 height 61
click at [1074, 714] on textarea "Meir and Rena Pollack Mendy and Devorah Pollack Pinchos and Leah Goldberg" at bounding box center [1123, 744] width 295 height 61
click at [758, 691] on div "We would like to invite you to the kiddush of our dear daughter Sarah Zelda Thi…" at bounding box center [784, 651] width 1038 height 600
click at [1068, 618] on textarea "This Shabbos, Parshas Vayigash at our home 120 Central Avenue Lakewood, New Jer…" at bounding box center [1123, 658] width 295 height 79
type textarea "This Shabbos, Parshas Vayeilech Kollel Birchas Shmuel (Rabbi Davis, upstairs) 1…"
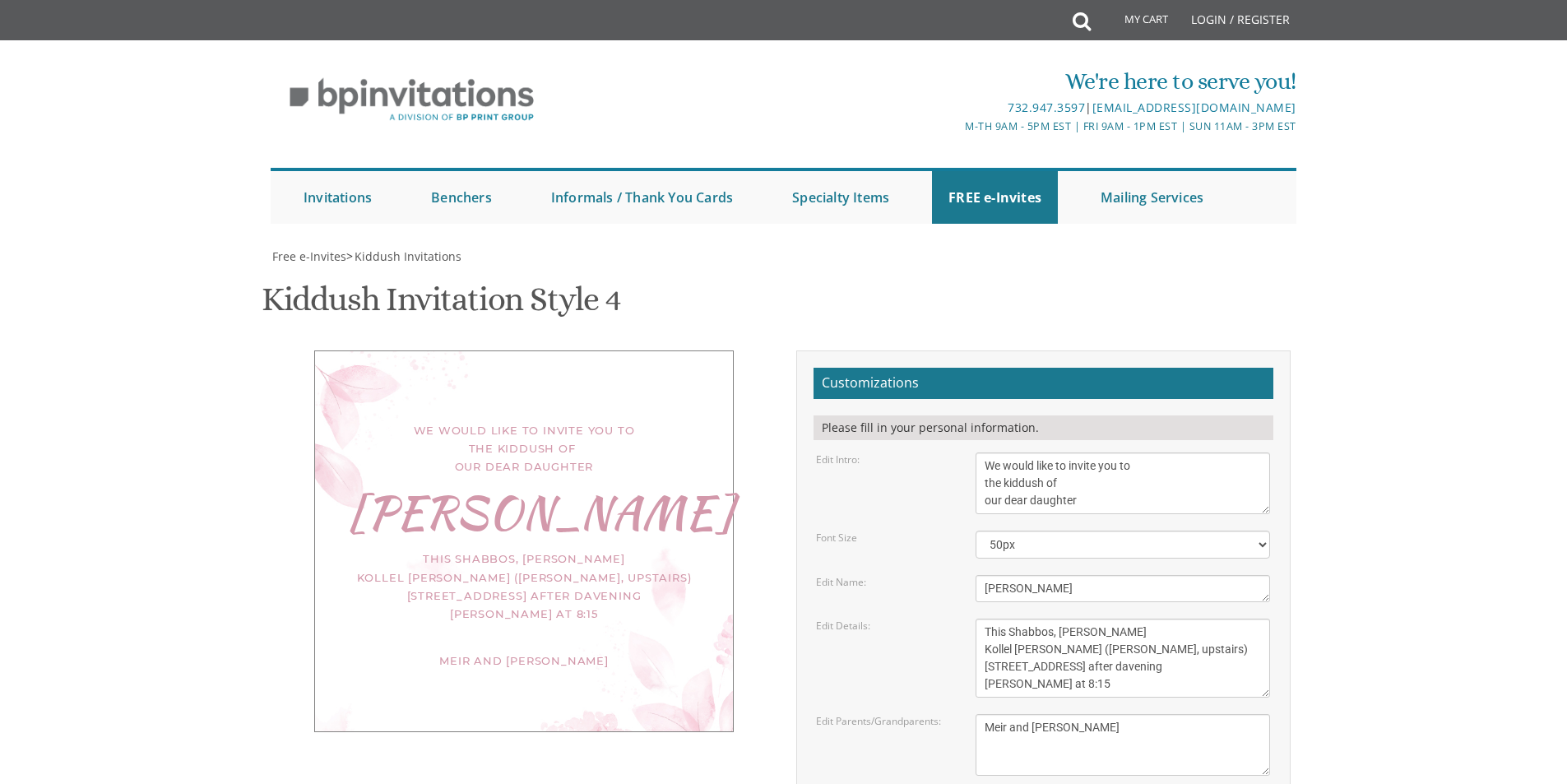
click at [668, 683] on div "We would like to invite you to the kiddush of our dear daughter Sarah Zelda Thi…" at bounding box center [784, 651] width 1038 height 600
